Goal: Navigation & Orientation: Find specific page/section

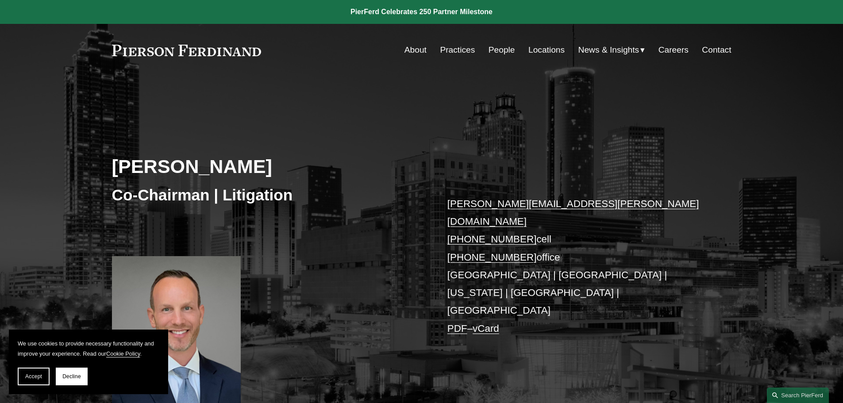
click at [464, 51] on link "Practices" at bounding box center [457, 50] width 35 height 17
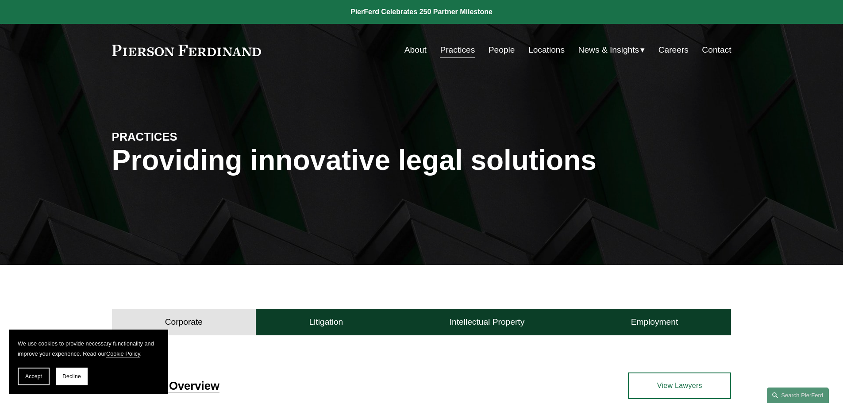
click at [160, 54] on link at bounding box center [187, 51] width 150 height 12
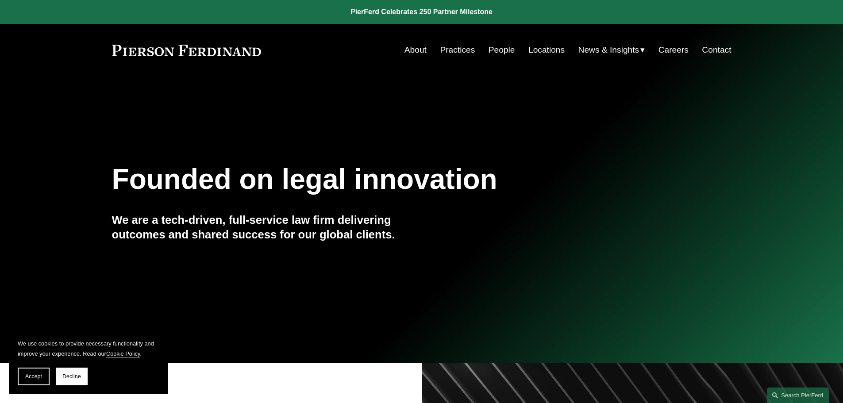
click at [446, 50] on link "Practices" at bounding box center [457, 50] width 35 height 17
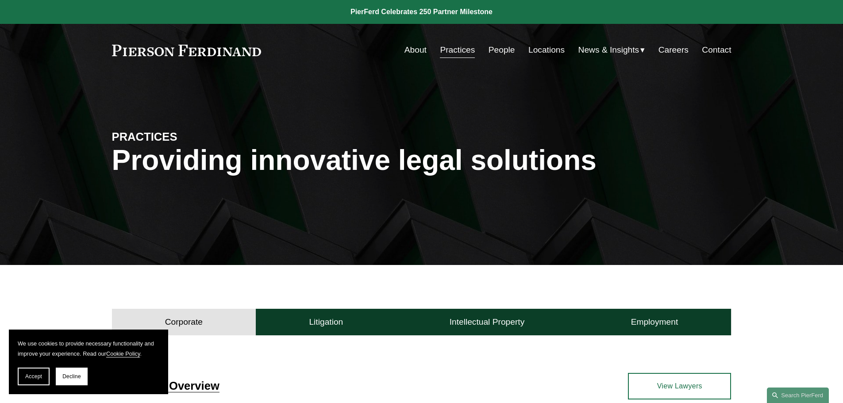
click at [492, 41] on div "Skip to Content About Practices People Locations" at bounding box center [421, 50] width 843 height 52
click at [489, 52] on link "People" at bounding box center [501, 50] width 27 height 17
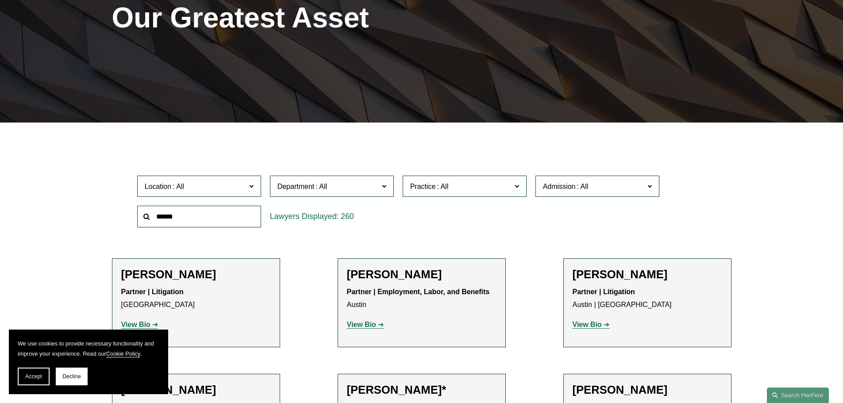
scroll to position [177, 0]
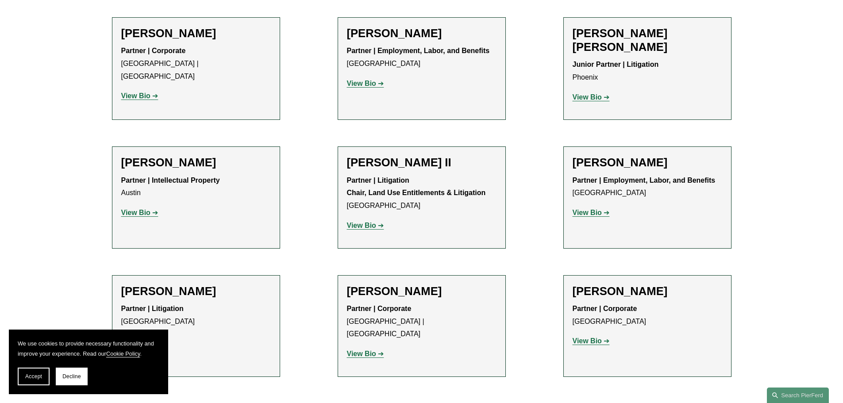
scroll to position [885, 0]
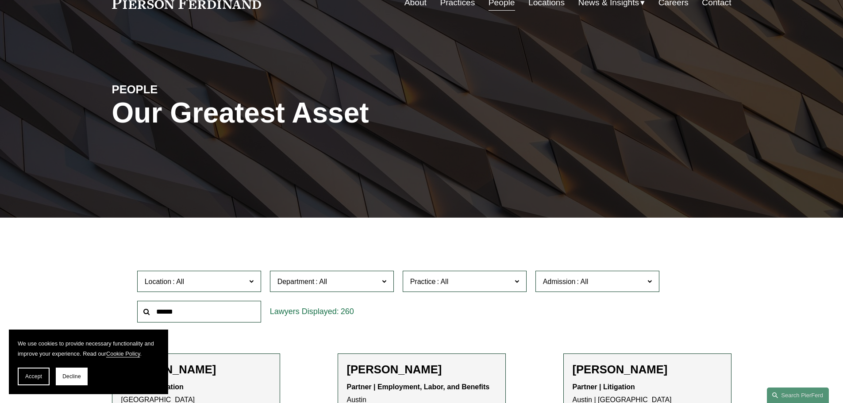
scroll to position [0, 0]
